Goal: Navigation & Orientation: Find specific page/section

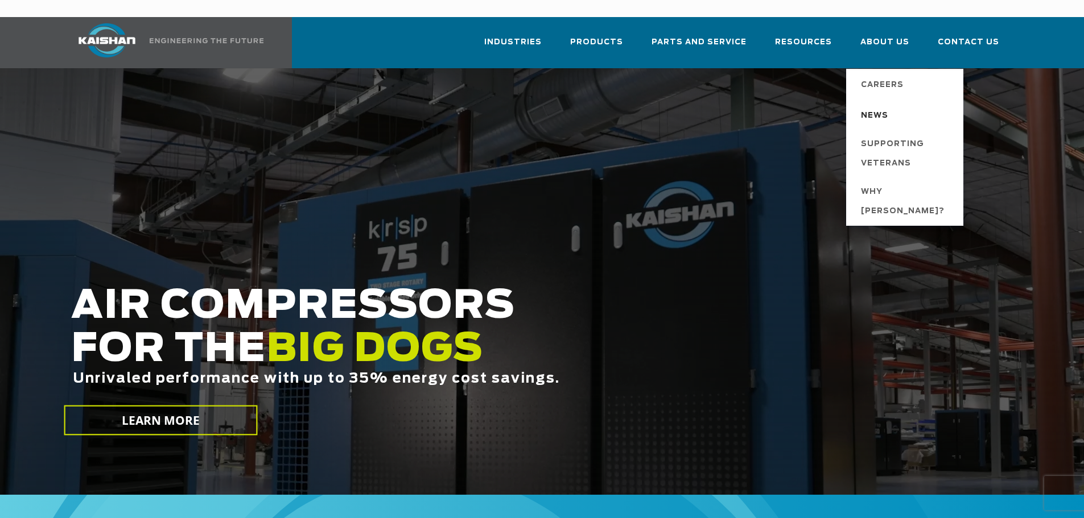
click at [881, 106] on span "News" at bounding box center [874, 115] width 27 height 19
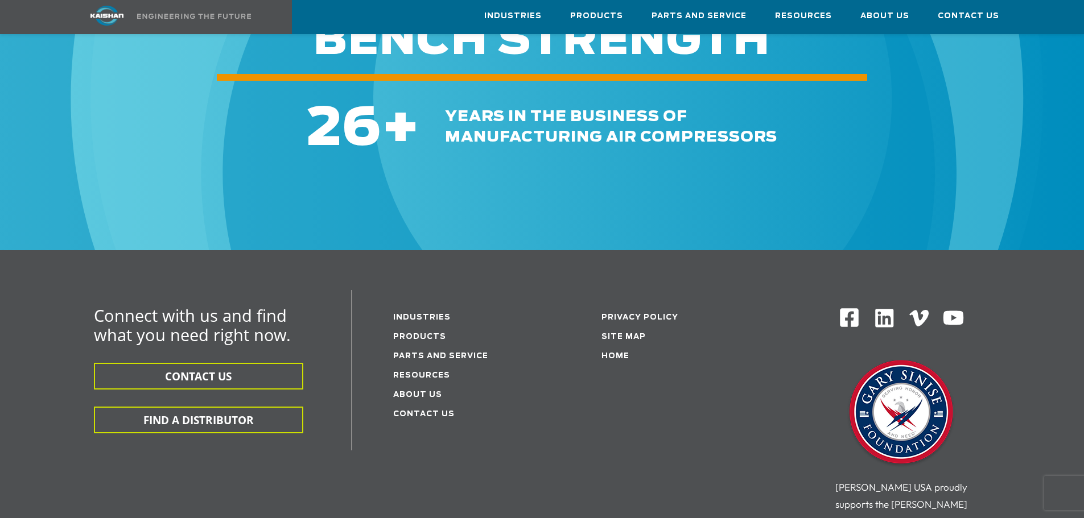
scroll to position [1536, 0]
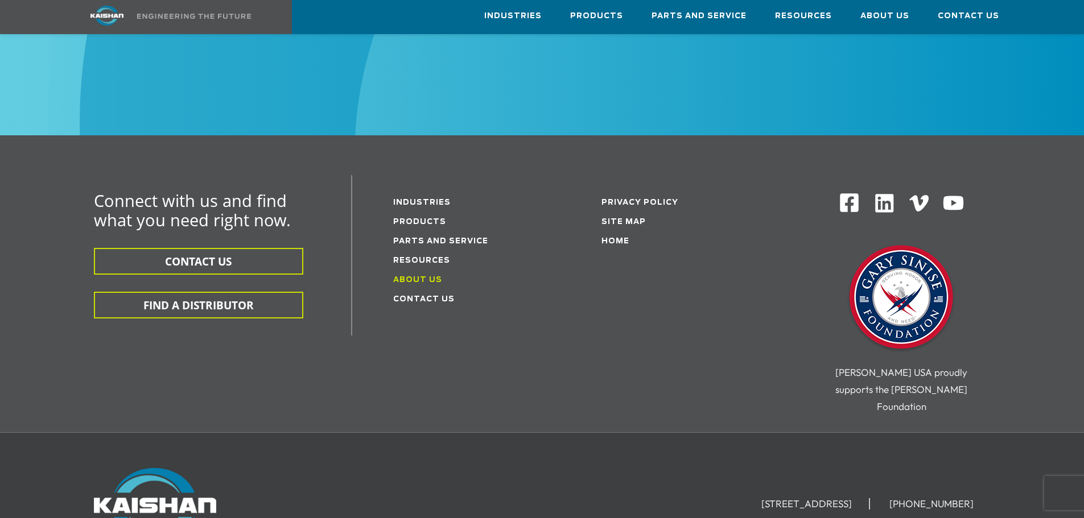
click at [423, 276] on link "About Us" at bounding box center [417, 279] width 49 height 7
